Goal: Manage account settings

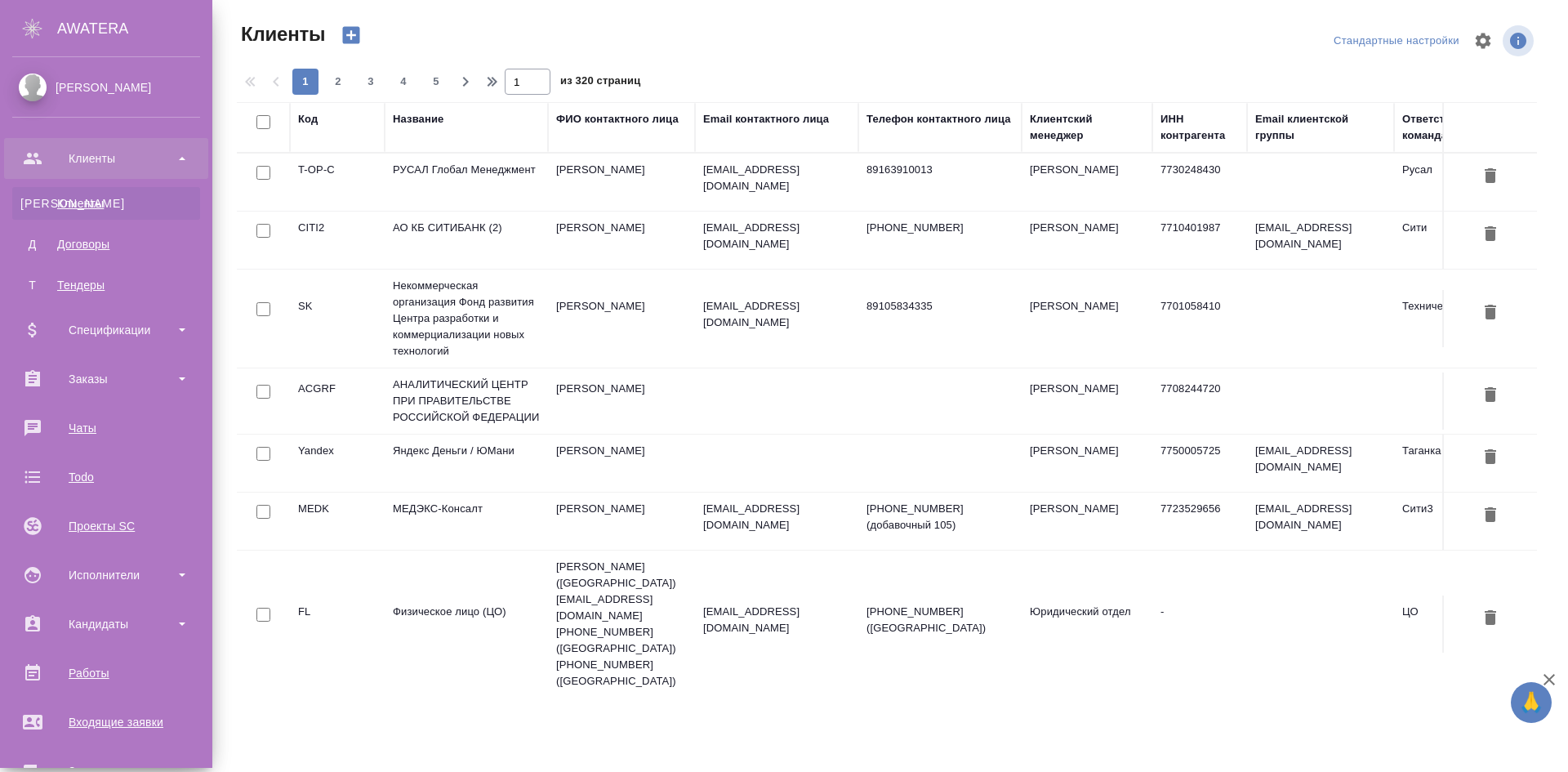
select select "RU"
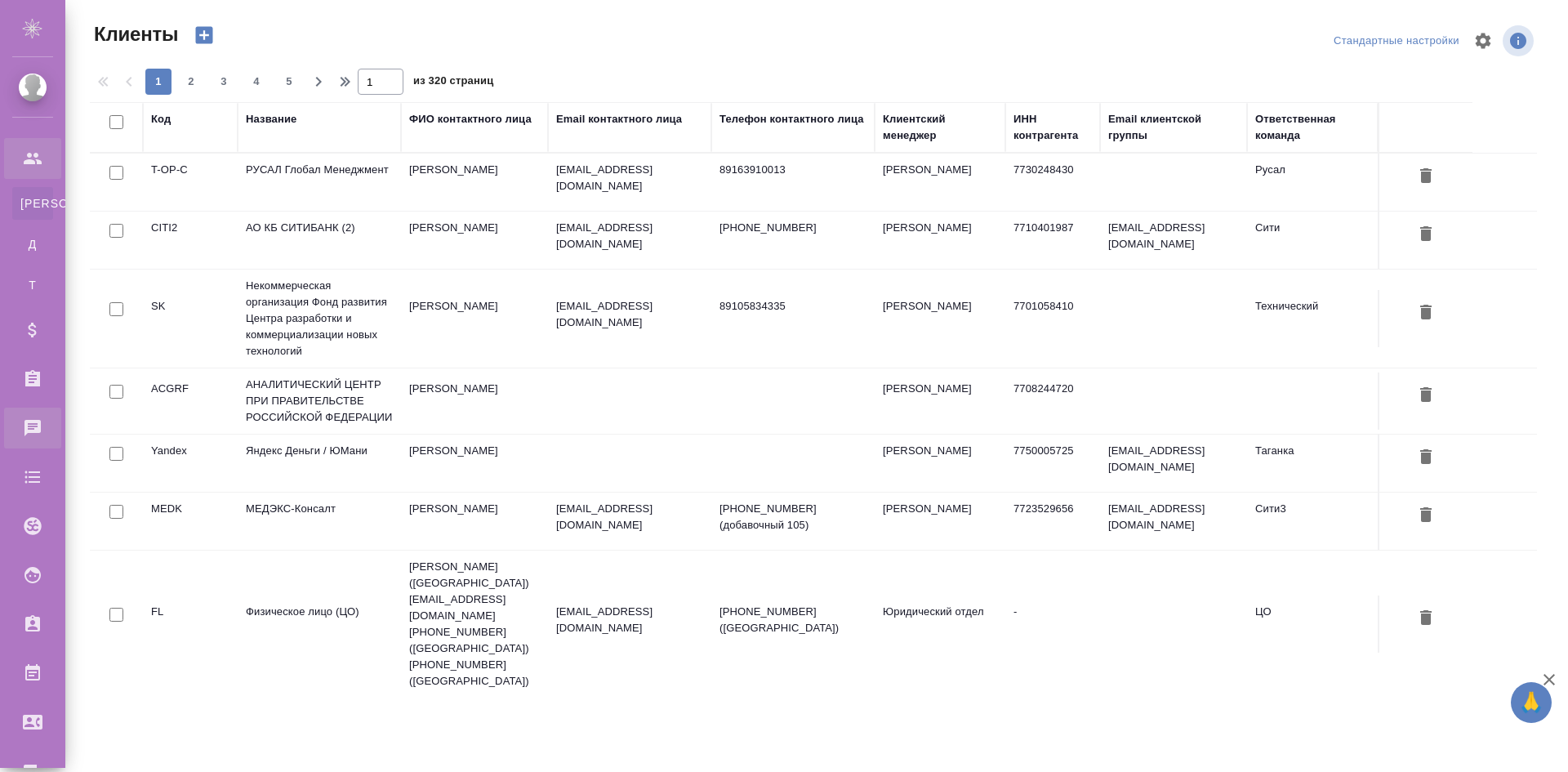
click at [32, 437] on div "Чаты" at bounding box center [11, 428] width 41 height 25
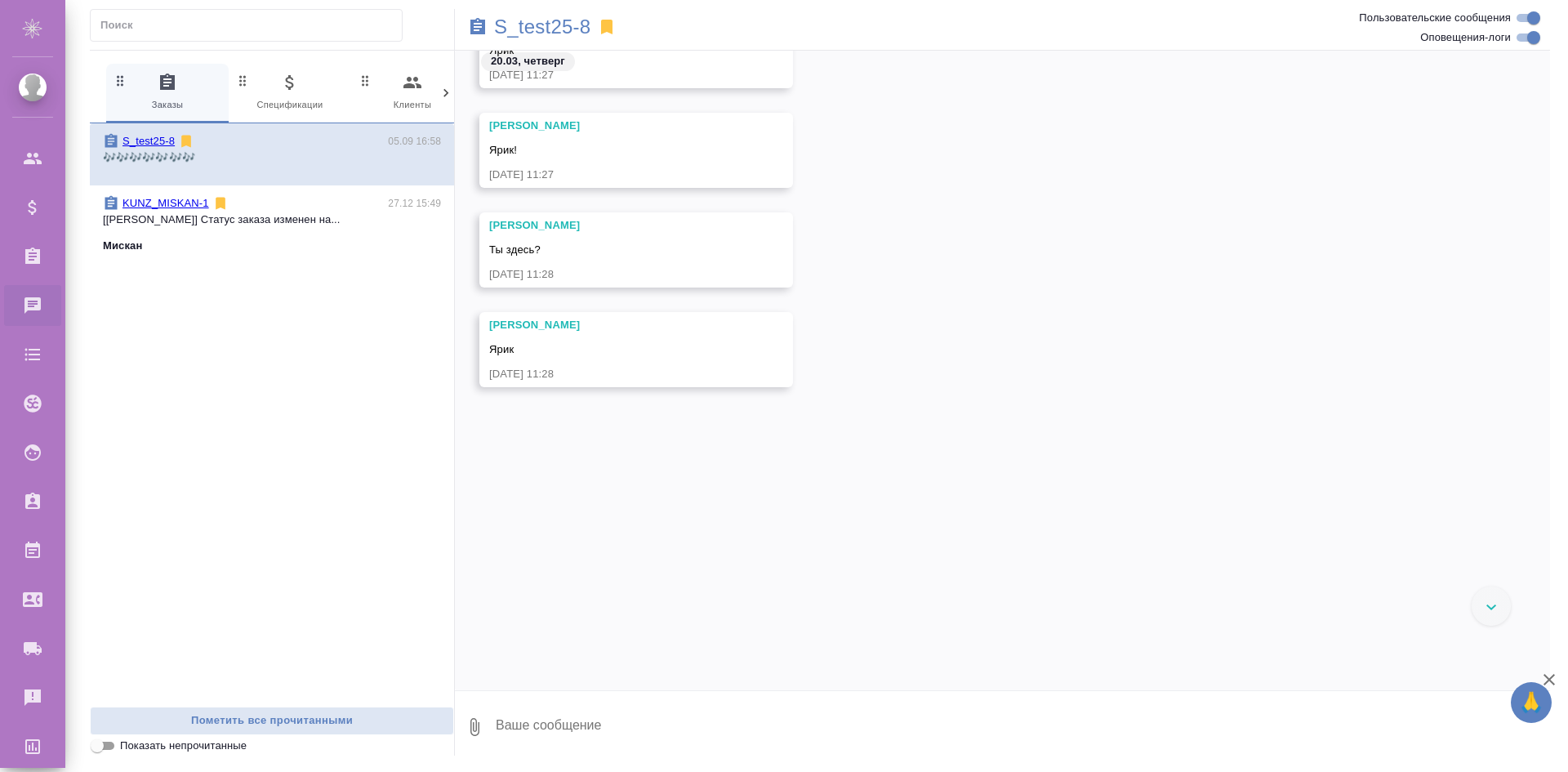
scroll to position [4465, 0]
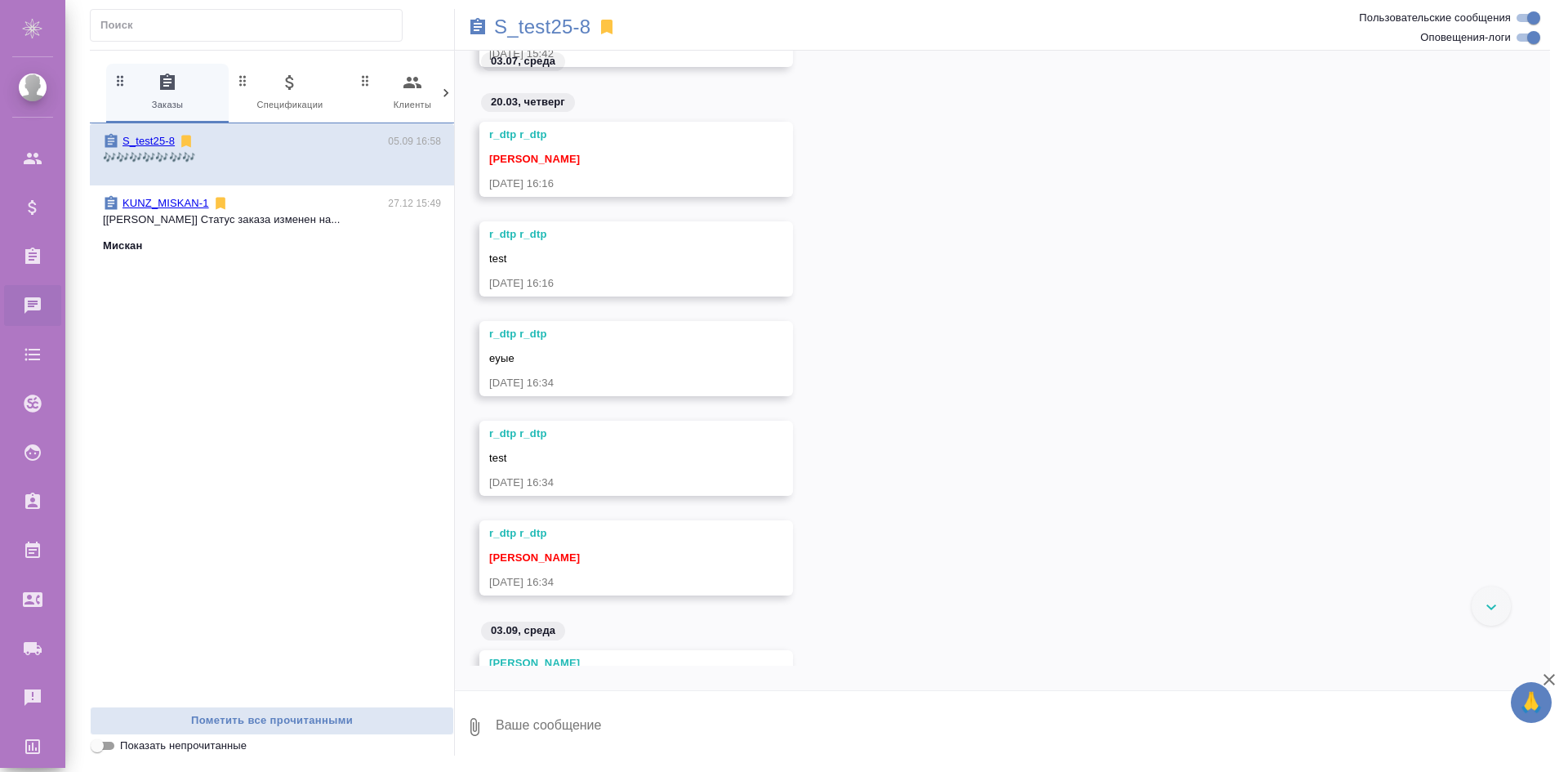
click at [310, 217] on p "[[PERSON_NAME]] Статус заказа изменен на..." at bounding box center [271, 219] width 338 height 16
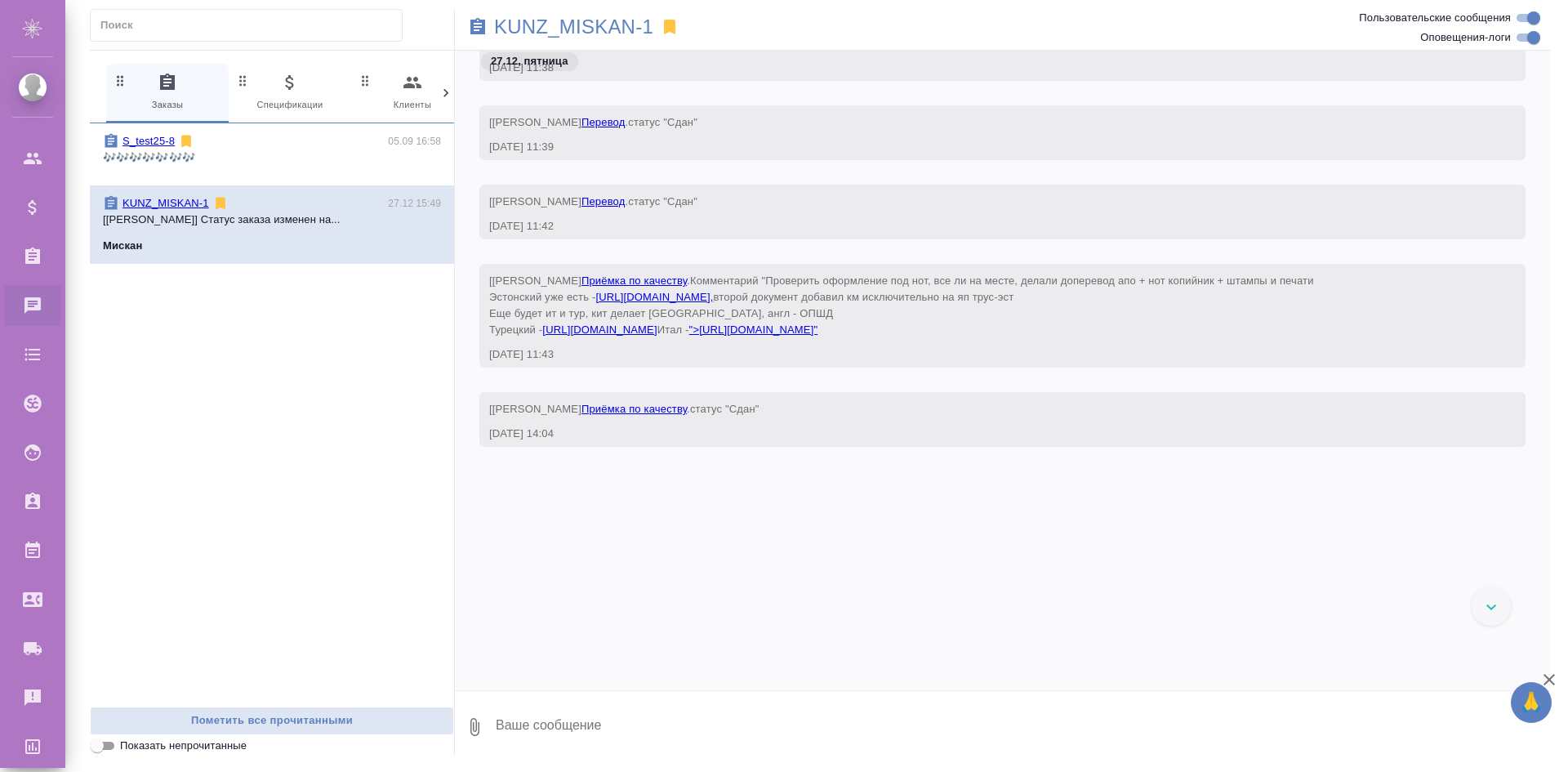
scroll to position [51046, 0]
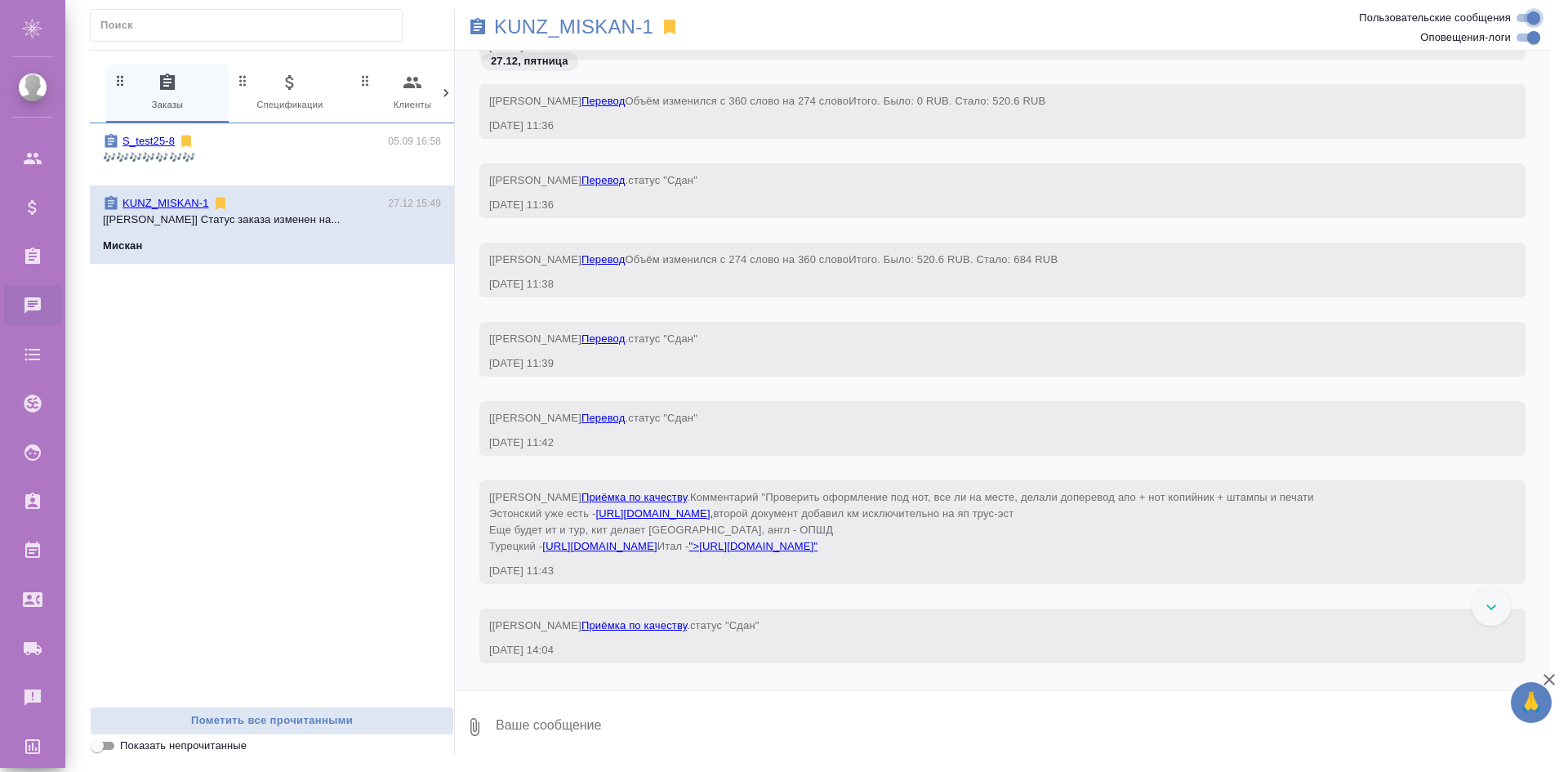
click at [1533, 18] on input "Пользовательские сообщения" at bounding box center [1534, 18] width 59 height 20
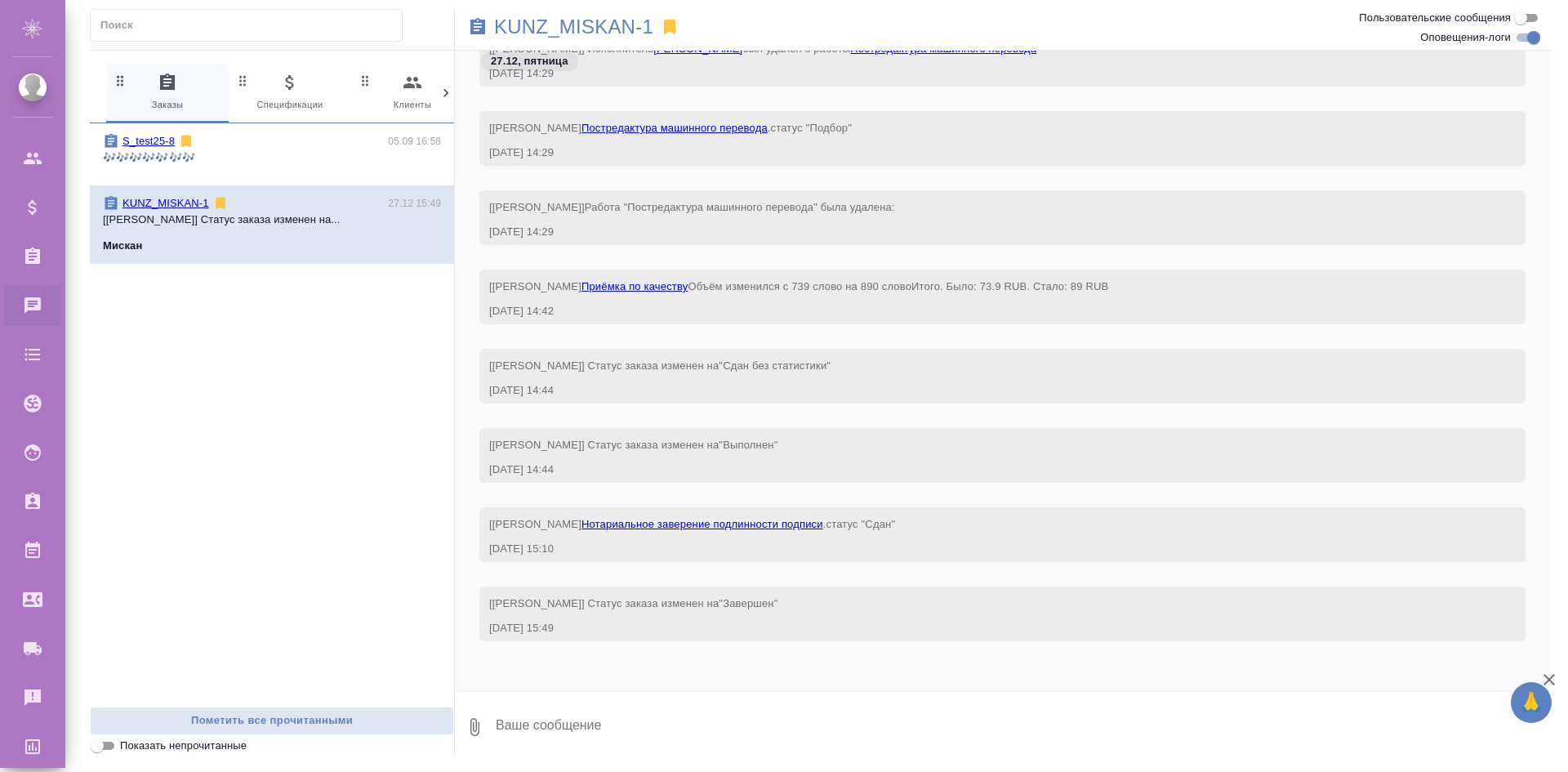
click at [1533, 18] on input "Пользовательские сообщения" at bounding box center [1521, 18] width 59 height 20
checkbox input "true"
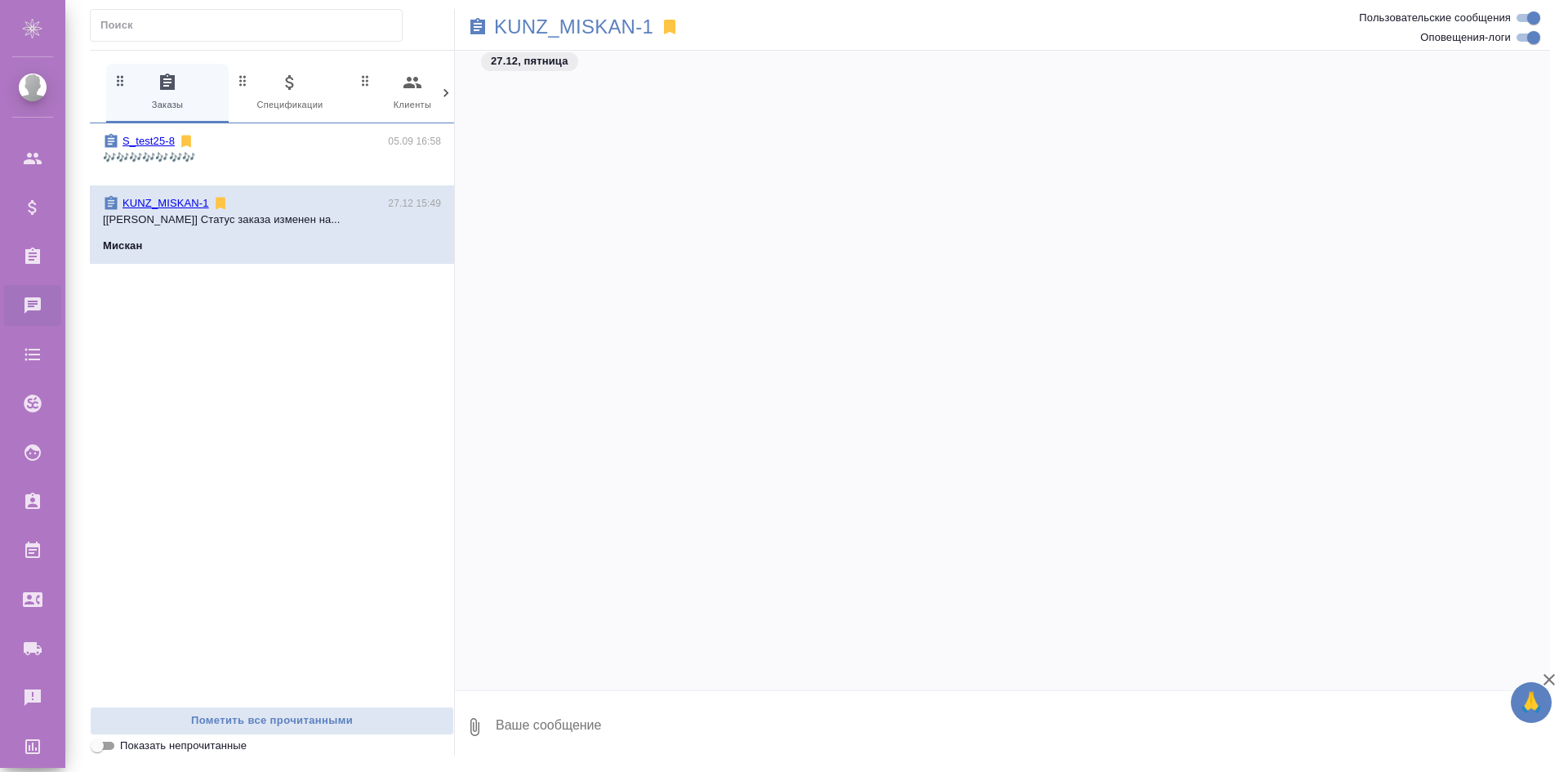
scroll to position [51652, 0]
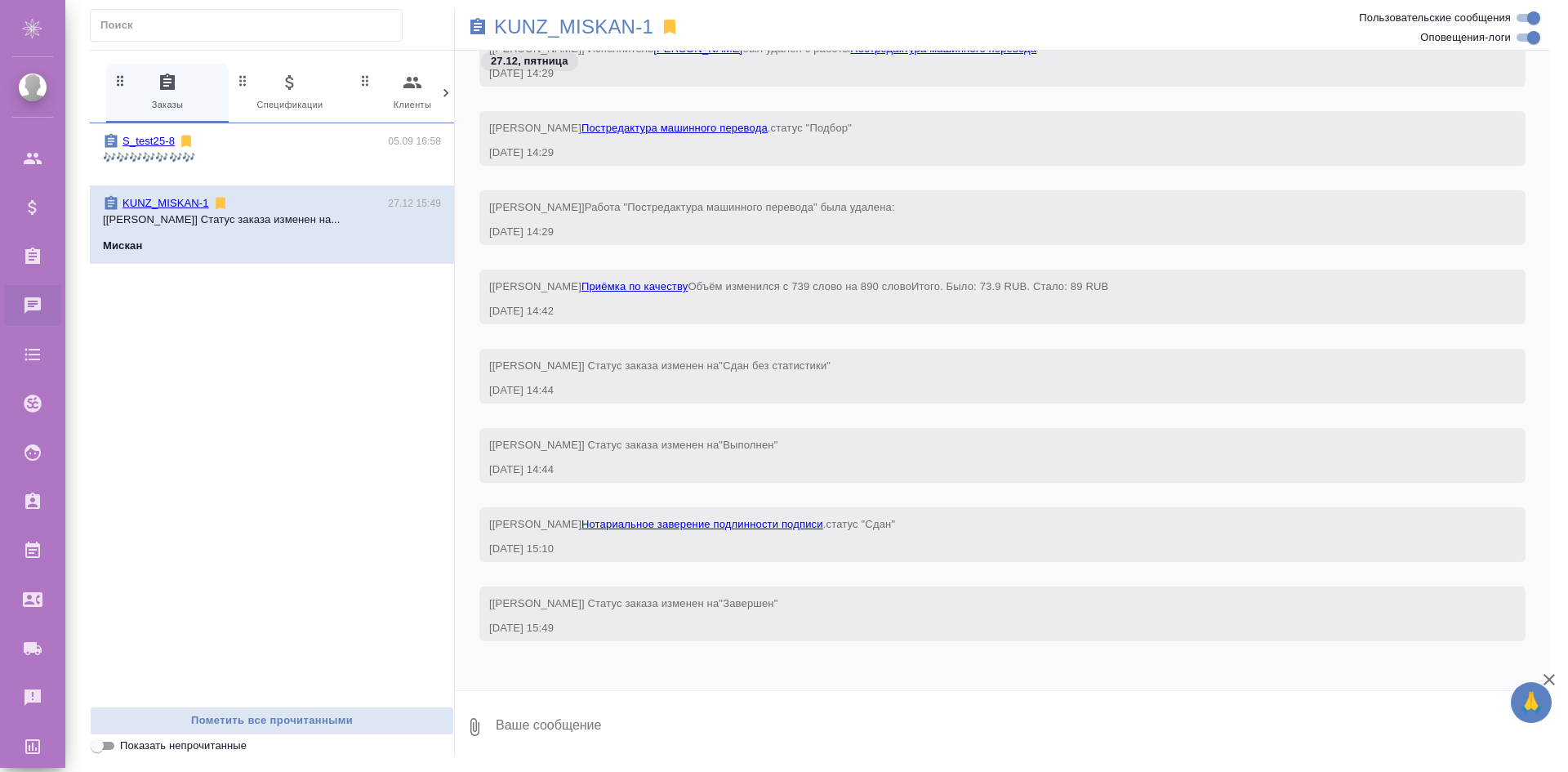
click at [1537, 32] on input "Оповещения-логи" at bounding box center [1534, 37] width 59 height 20
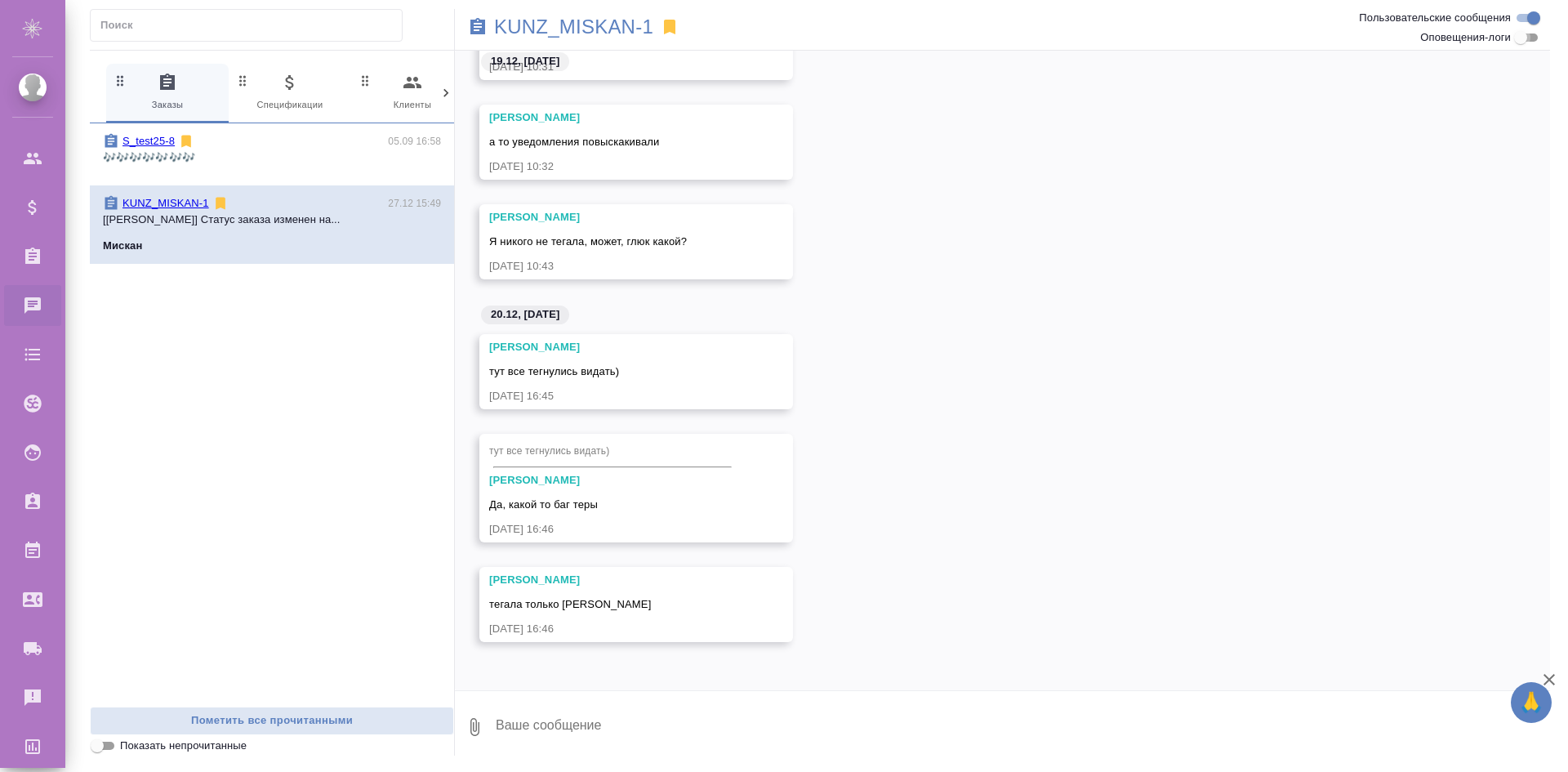
click at [1537, 32] on input "Оповещения-логи" at bounding box center [1521, 37] width 59 height 20
checkbox input "true"
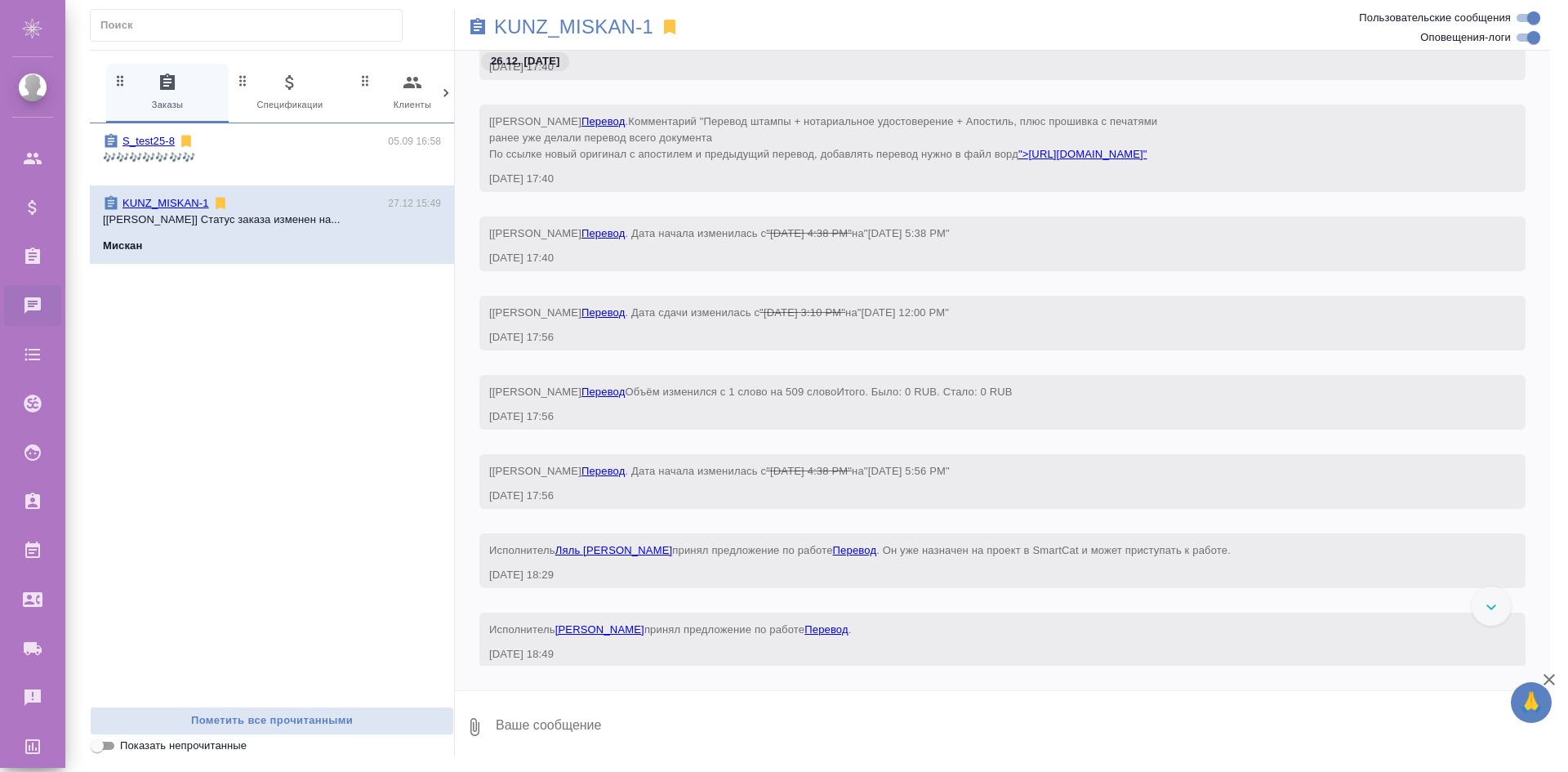
scroll to position [48080, 0]
